Goal: Go to known website: Access a specific website the user already knows

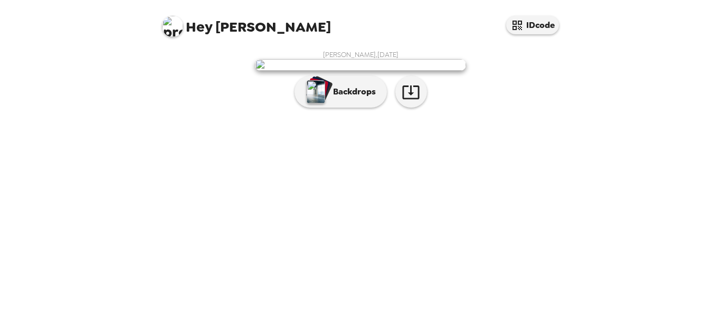
scroll to position [65, 0]
click at [410, 101] on icon "button" at bounding box center [411, 92] width 18 height 18
